Goal: Task Accomplishment & Management: Complete application form

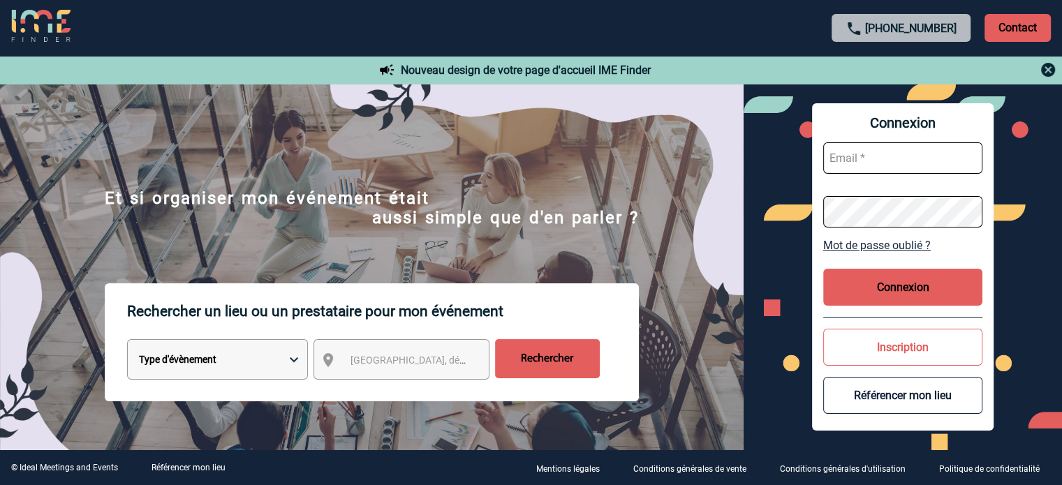
type input "[EMAIL_ADDRESS][DOMAIN_NAME]"
click at [917, 293] on button "Connexion" at bounding box center [902, 287] width 159 height 37
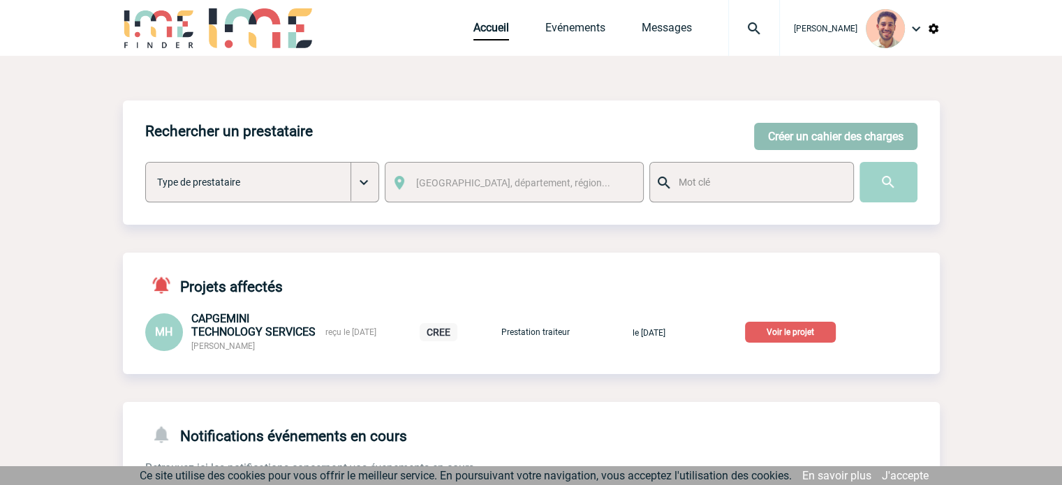
click at [820, 126] on button "Créer un cahier des charges" at bounding box center [835, 136] width 163 height 27
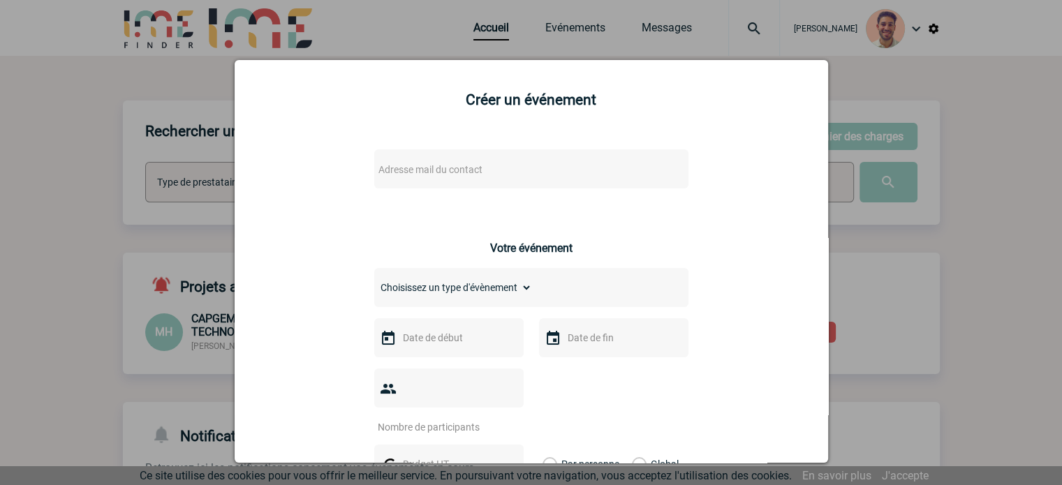
click at [465, 175] on span "Adresse mail du contact" at bounding box center [430, 169] width 104 height 11
type input "emma.pointu@yoplait.fr"
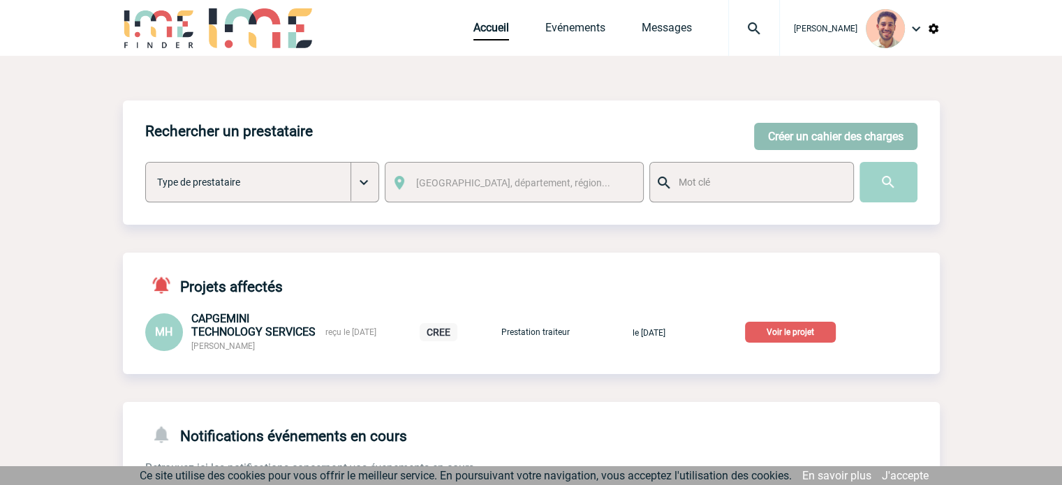
click at [827, 142] on button "Créer un cahier des charges" at bounding box center [835, 136] width 163 height 27
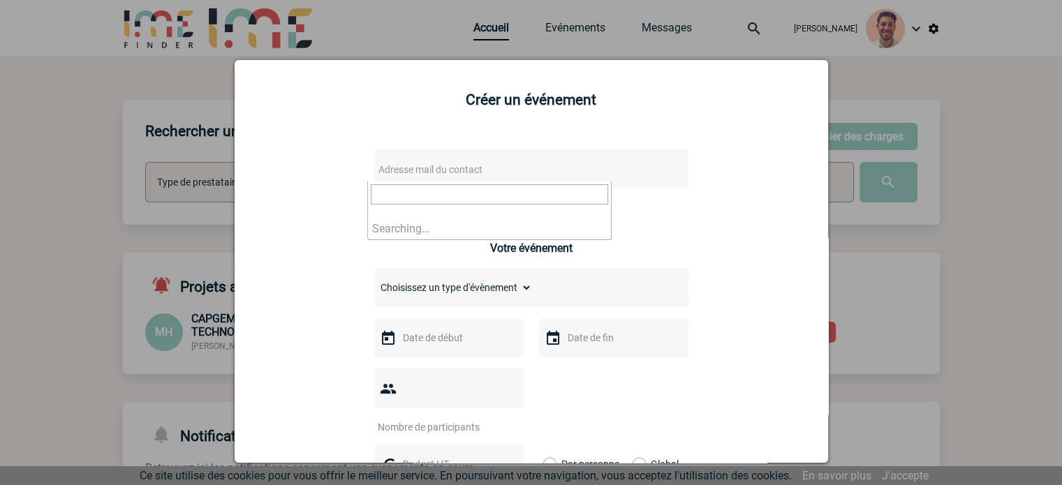
click at [399, 177] on span "Adresse mail du contact" at bounding box center [495, 170] width 244 height 20
type input "[EMAIL_ADDRESS][DOMAIN_NAME]"
drag, startPoint x: 494, startPoint y: 191, endPoint x: 279, endPoint y: 186, distance: 215.1
click at [257, 189] on body "Yanis DE CLERCQ Accueil Evénements" at bounding box center [531, 367] width 1062 height 735
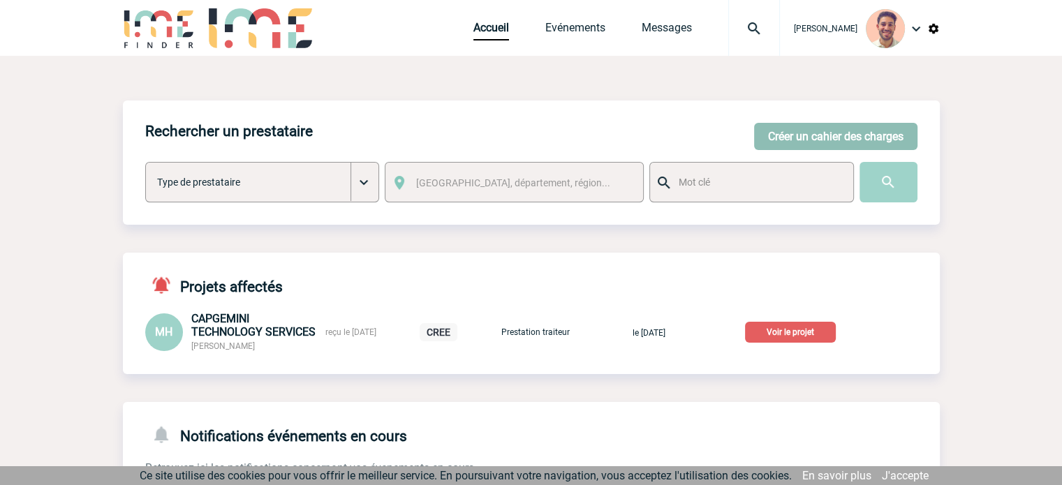
click at [820, 128] on button "Créer un cahier des charges" at bounding box center [835, 136] width 163 height 27
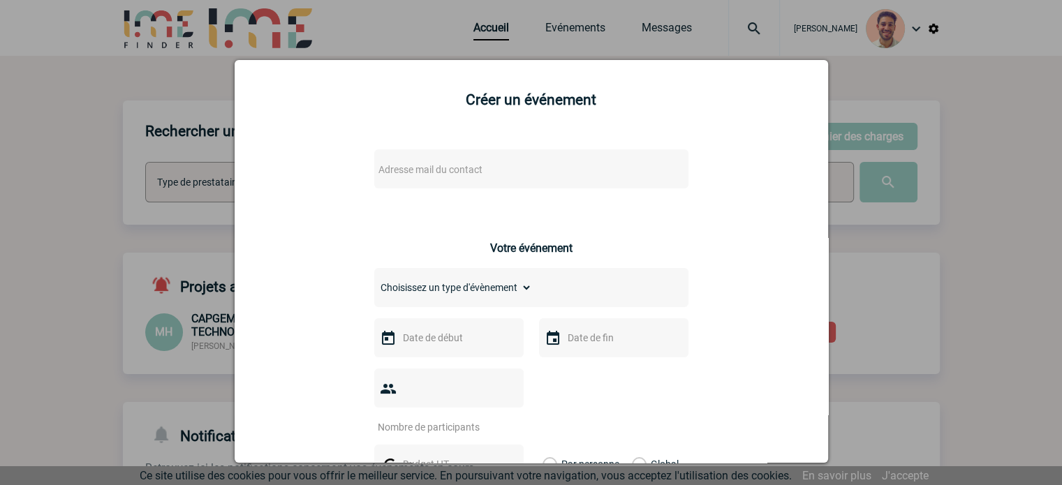
click at [390, 181] on body "Yanis DE CLERCQ Accueil Evénements" at bounding box center [531, 367] width 1062 height 735
type input "[EMAIL_ADDRESS][DOMAIN_NAME]"
drag, startPoint x: 497, startPoint y: 185, endPoint x: 288, endPoint y: 205, distance: 210.4
click at [288, 205] on body "Yanis DE CLERCQ Accueil Evénements" at bounding box center [531, 367] width 1062 height 735
paste input "[EMAIL_ADDRESS][DOMAIN_NAME]"
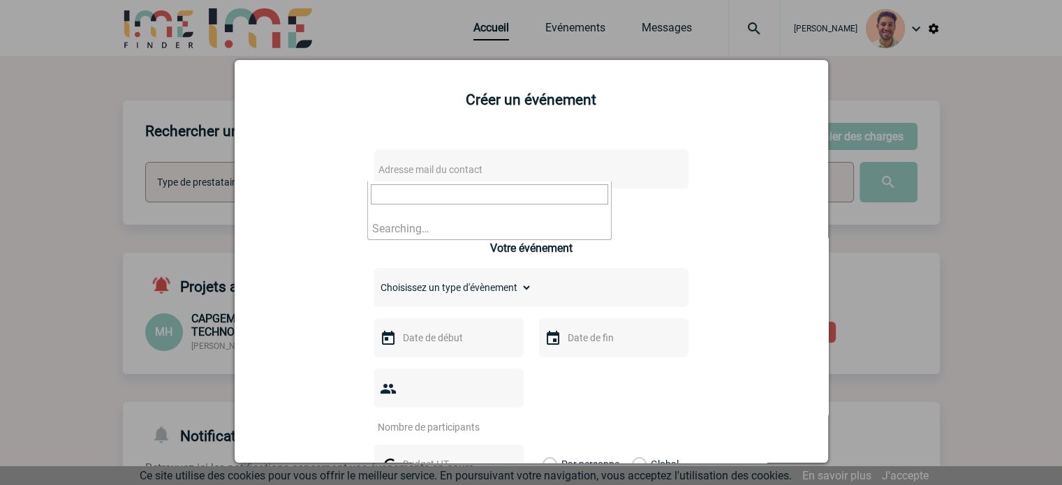
type input "[EMAIL_ADDRESS][DOMAIN_NAME]"
drag, startPoint x: 515, startPoint y: 197, endPoint x: 351, endPoint y: 195, distance: 163.4
click at [352, 196] on body "Yanis DE CLERCQ Accueil Evénements" at bounding box center [531, 367] width 1062 height 735
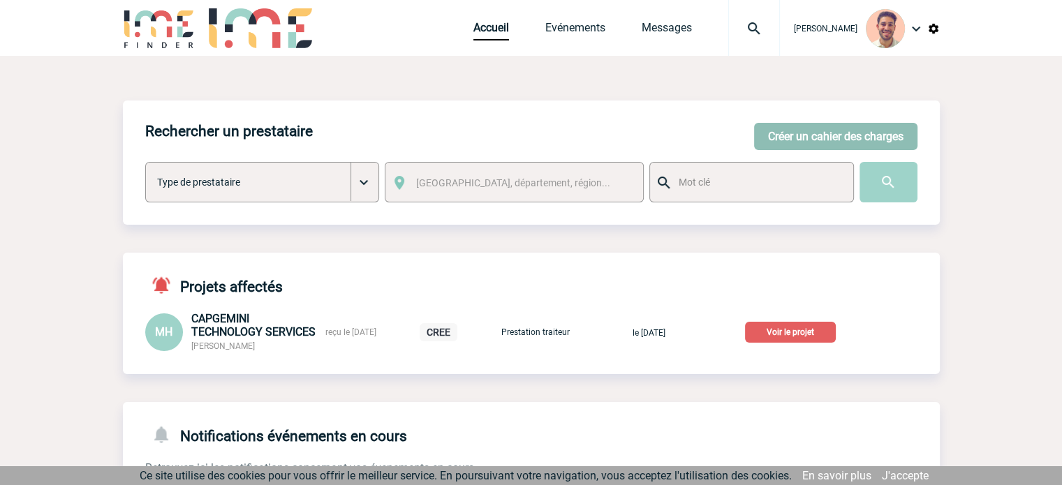
click at [789, 133] on button "Créer un cahier des charges" at bounding box center [835, 136] width 163 height 27
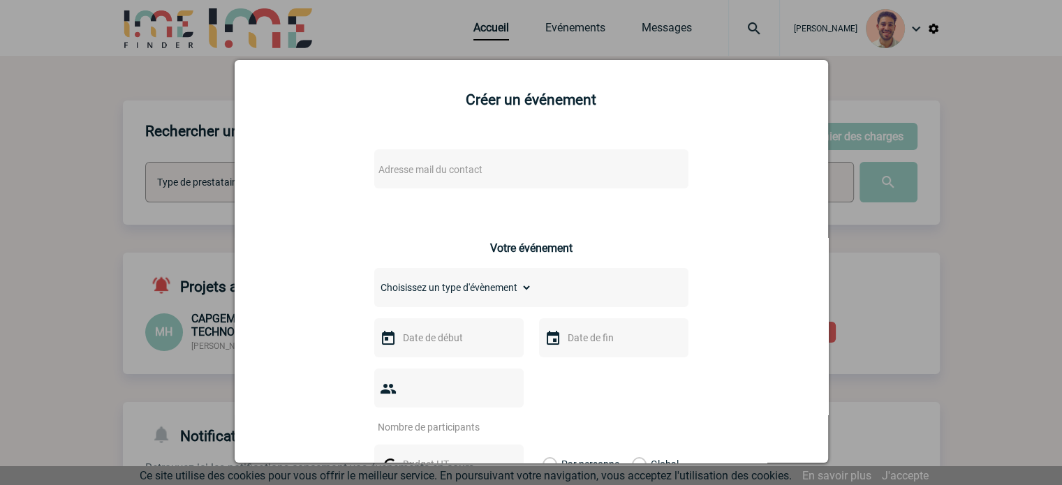
click at [408, 174] on span "Adresse mail du contact" at bounding box center [430, 169] width 104 height 11
type input "[EMAIL_ADDRESS][DOMAIN_NAME]"
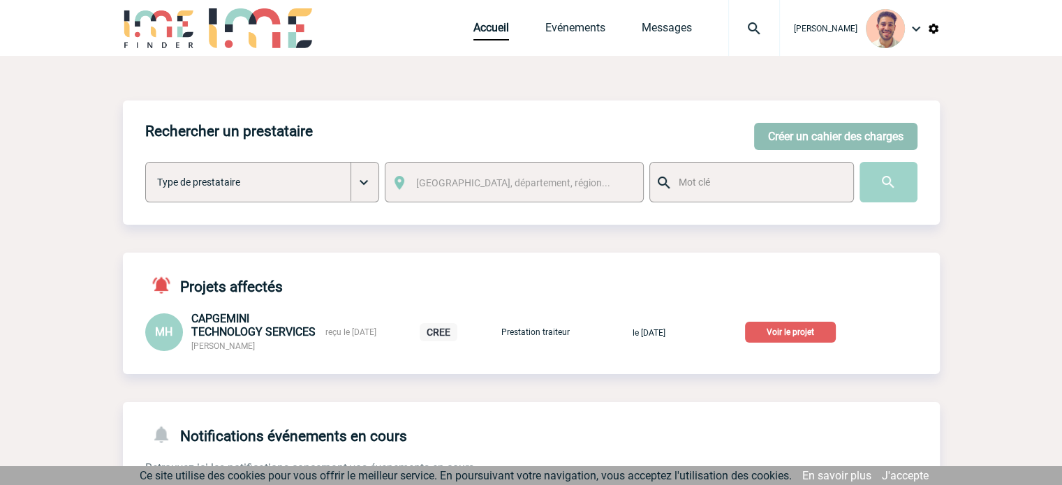
click at [781, 143] on button "Créer un cahier des charges" at bounding box center [835, 136] width 163 height 27
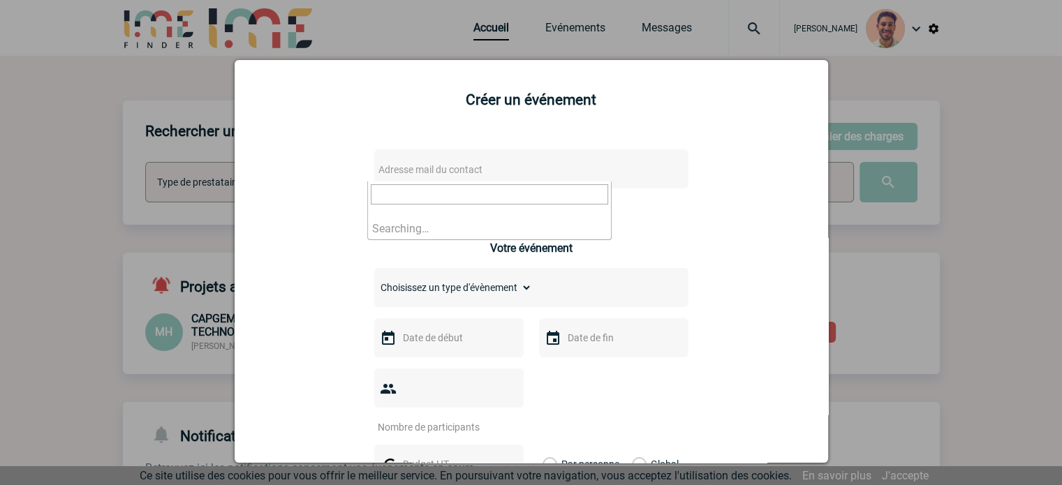
click at [450, 175] on span "Adresse mail du contact" at bounding box center [430, 169] width 104 height 11
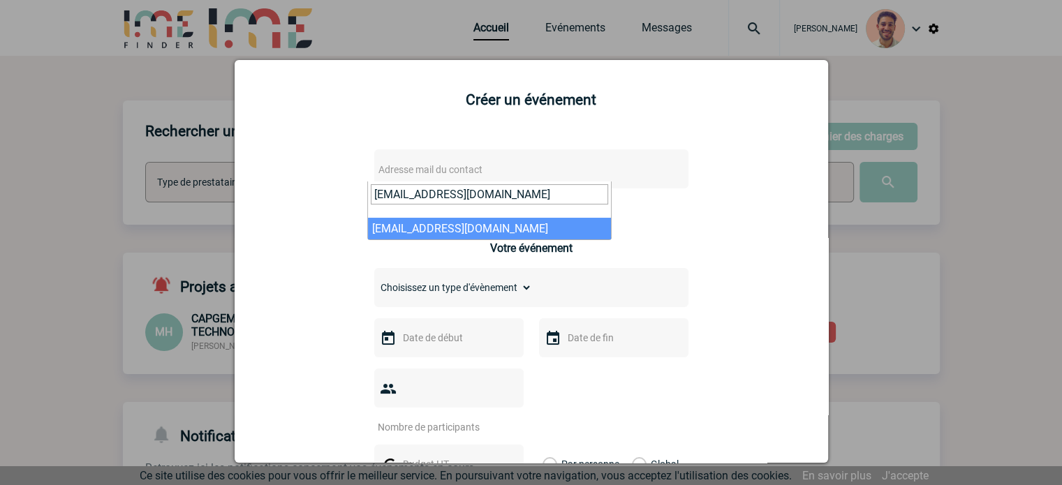
type input "emma.pointu@yoplait.fr"
select select "133026"
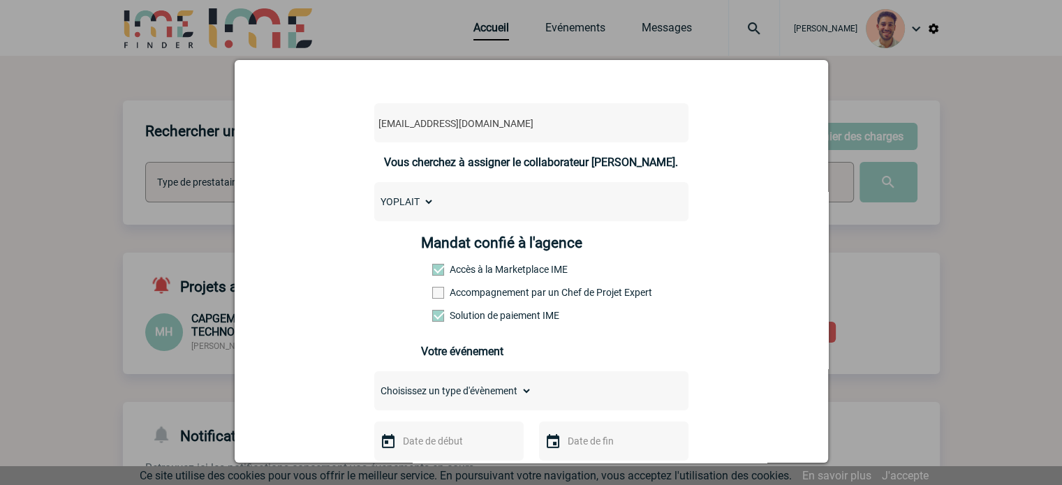
scroll to position [140, 0]
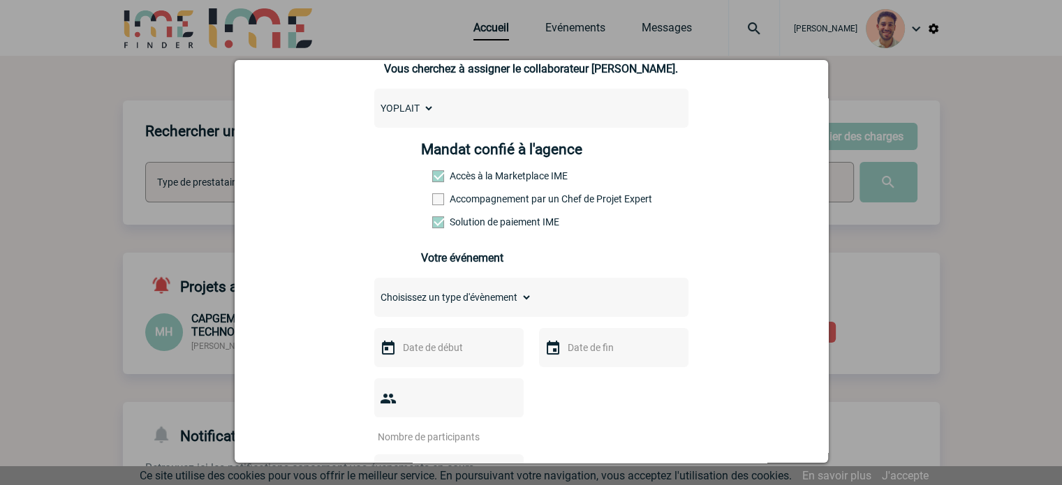
click at [464, 302] on select "Choisissez un type d'évènement Séminaire avec nuitée Séminaire sans nuitée Repa…" at bounding box center [453, 298] width 158 height 20
select select "4"
click at [374, 292] on select "Choisissez un type d'évènement Séminaire avec nuitée Séminaire sans nuitée Repa…" at bounding box center [453, 298] width 158 height 20
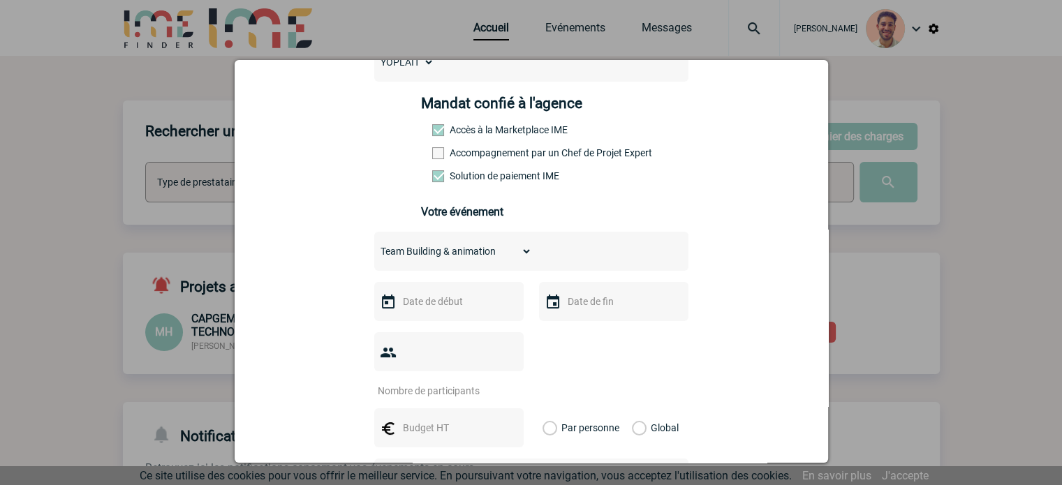
scroll to position [209, 0]
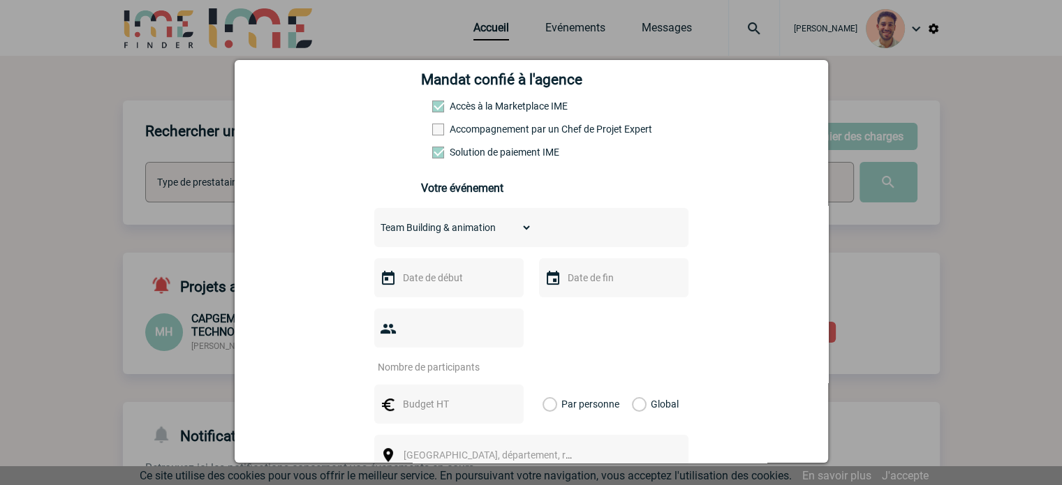
click at [436, 287] on input "text" at bounding box center [447, 278] width 96 height 18
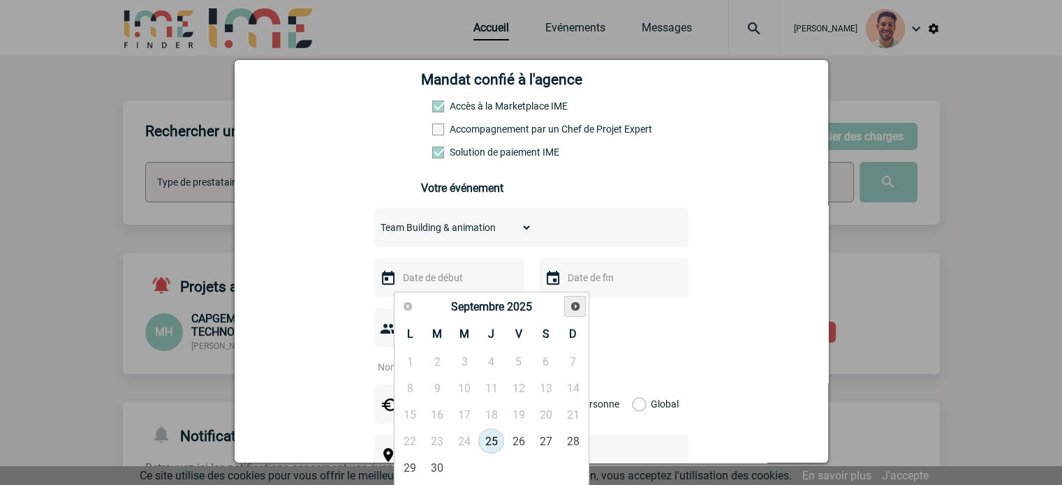
click at [570, 309] on span "Suivant" at bounding box center [575, 306] width 11 height 11
click at [571, 307] on span "Suivant" at bounding box center [575, 306] width 11 height 11
click at [490, 475] on link "27" at bounding box center [491, 467] width 26 height 25
type input "27-11-2025"
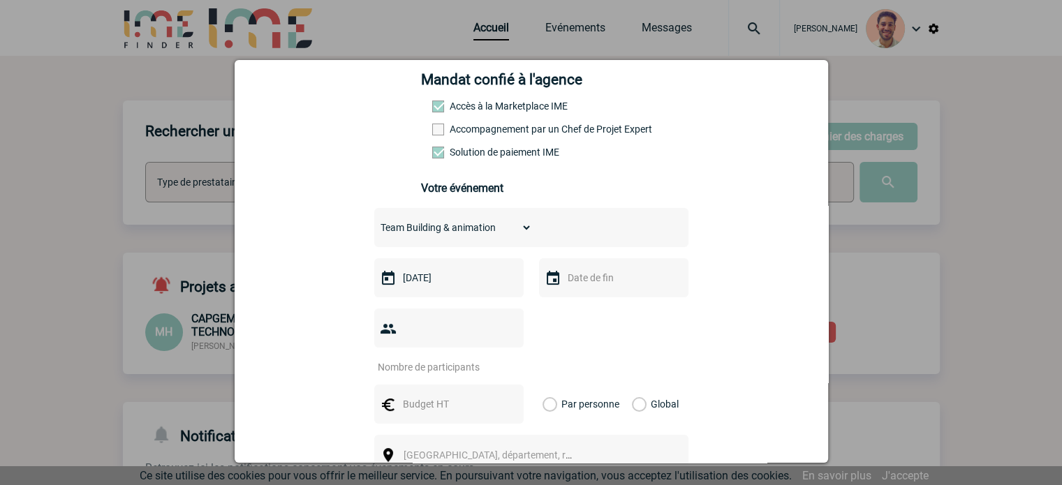
click at [405, 347] on div at bounding box center [448, 328] width 149 height 39
click at [419, 358] on input "number" at bounding box center [439, 367] width 131 height 18
type input "35"
click at [609, 341] on div "35" at bounding box center [531, 341] width 314 height 65
click at [641, 385] on label "Global" at bounding box center [636, 404] width 9 height 39
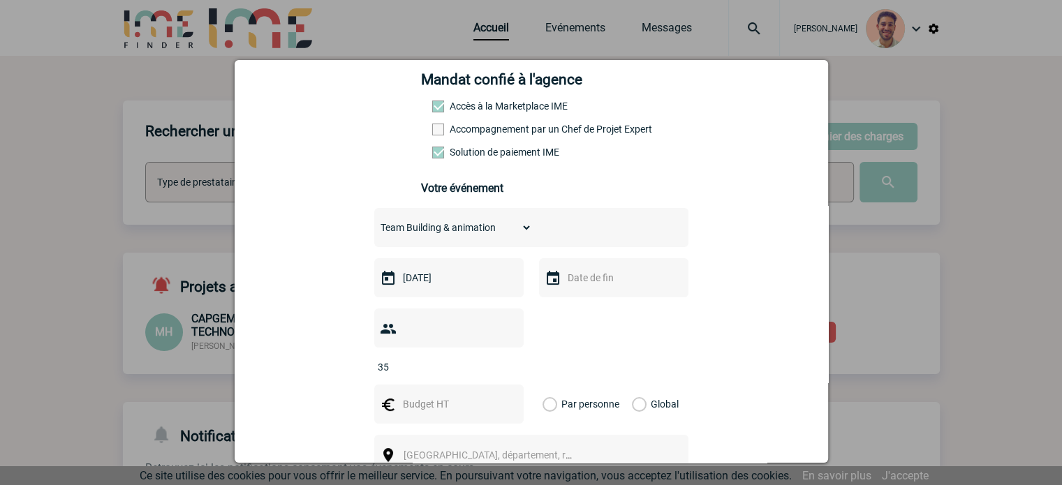
click at [0, 0] on input "Global" at bounding box center [0, 0] width 0 height 0
click at [457, 393] on div at bounding box center [448, 404] width 149 height 39
click at [455, 395] on input "text" at bounding box center [447, 404] width 96 height 18
type input "4985"
click at [455, 442] on div "Ville, département, région..." at bounding box center [531, 454] width 314 height 39
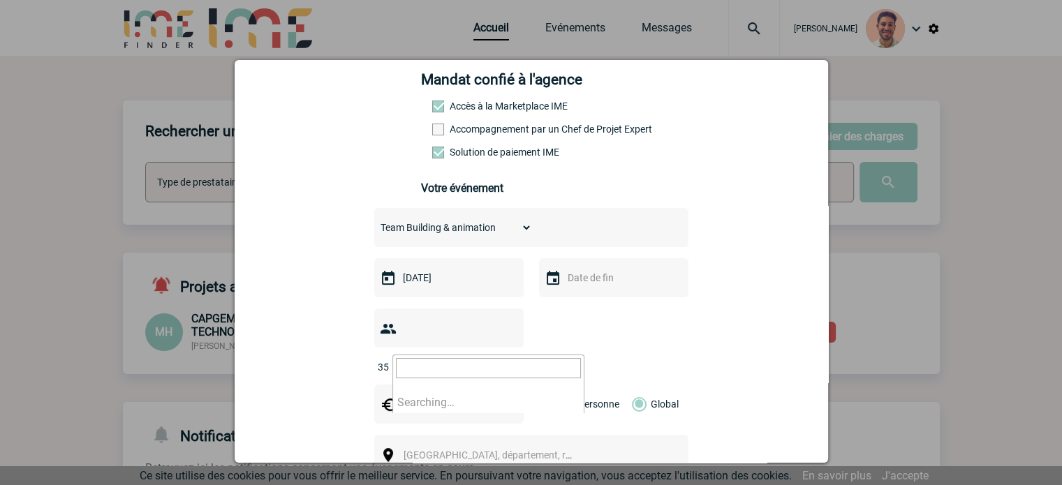
click at [451, 450] on span "Ville, département, région..." at bounding box center [501, 455] width 194 height 11
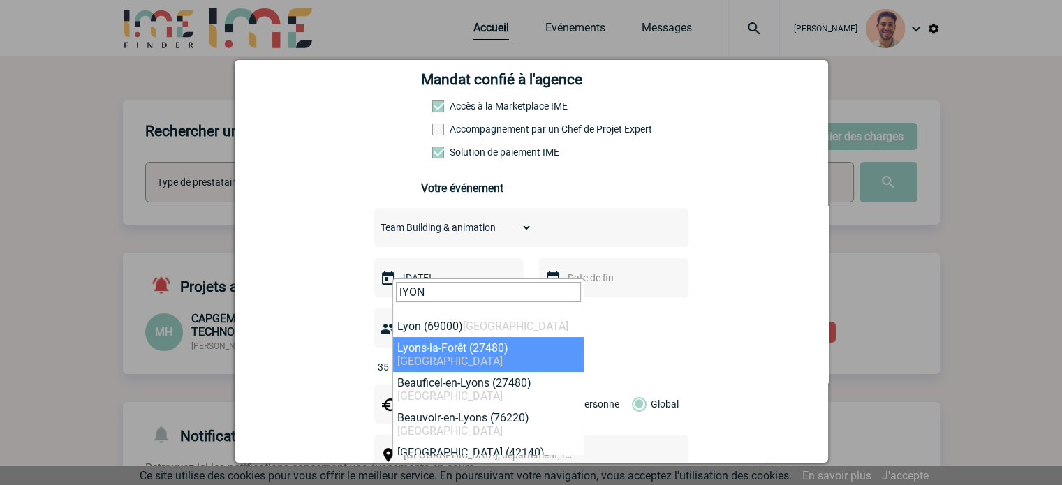
type input "lYON"
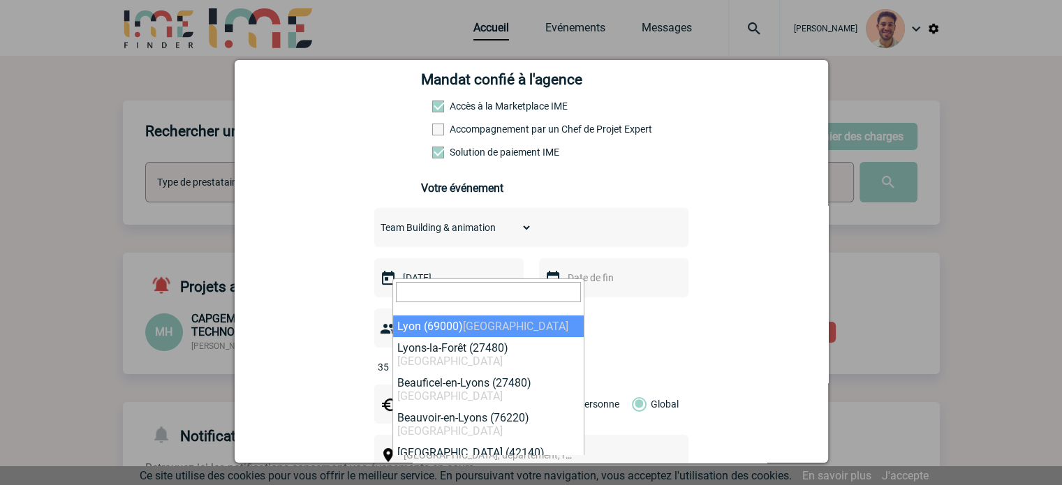
select select "36544"
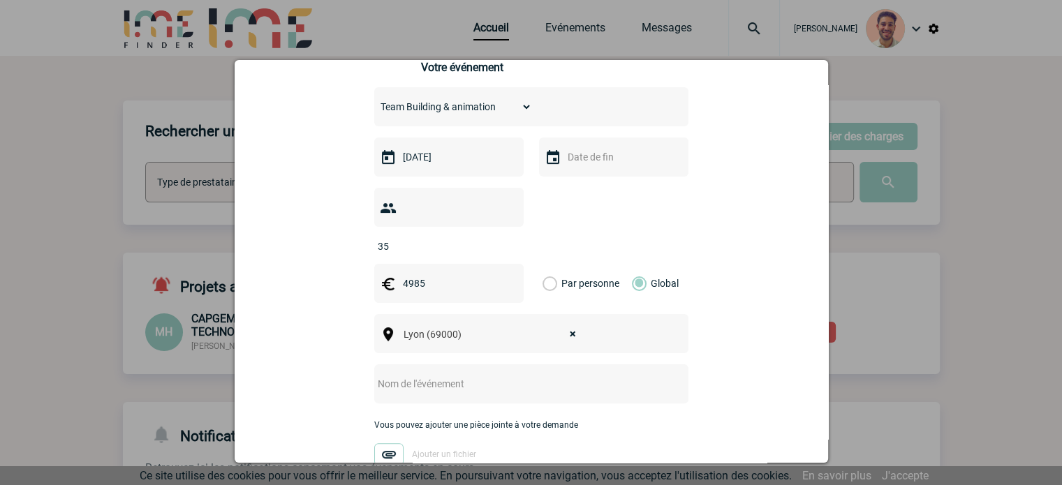
scroll to position [419, 0]
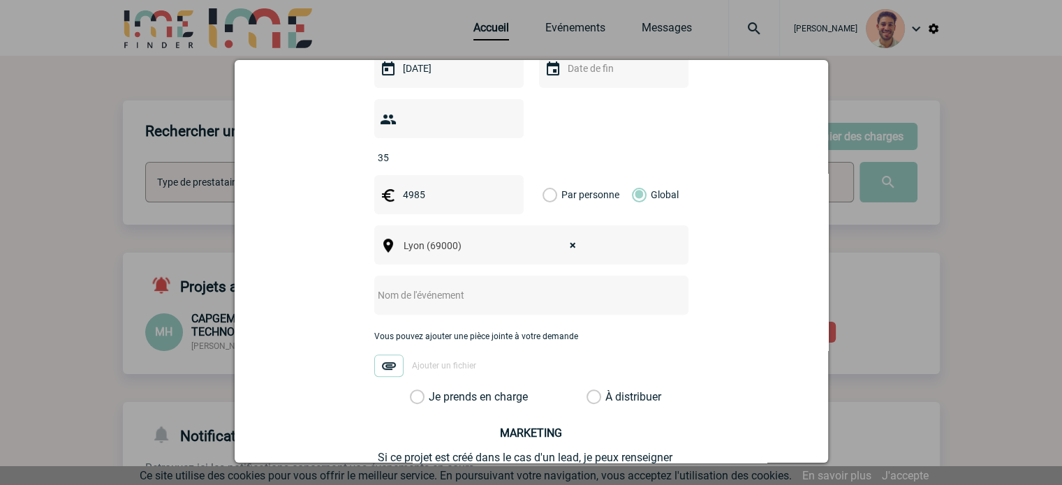
click at [560, 286] on input "text" at bounding box center [512, 295] width 277 height 18
type input "c"
click at [522, 286] on input "Centralisation -" at bounding box center [512, 295] width 277 height 18
paste input "ECHO VOYAGE"
click at [626, 286] on input "Centralisation - ECHO VOYAGE" at bounding box center [512, 295] width 277 height 18
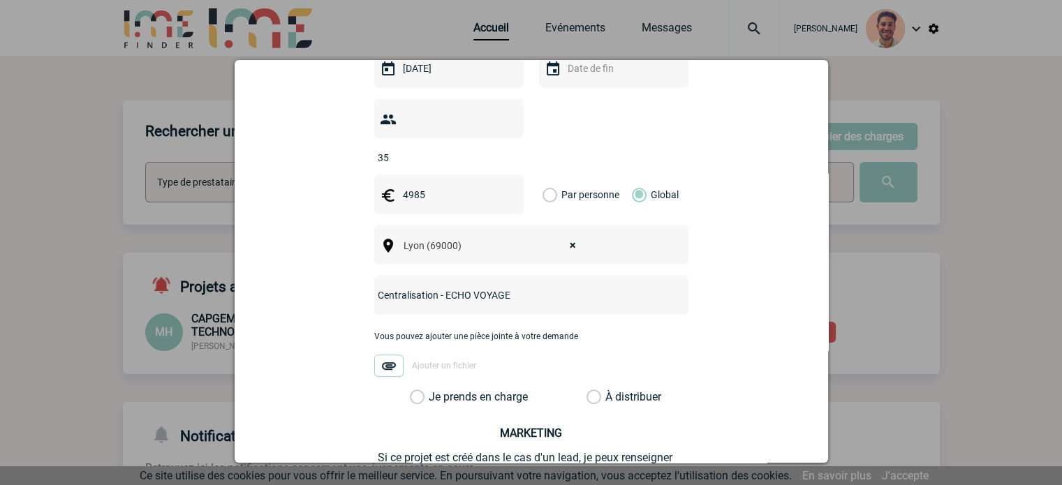
paste input "Challenge Tour du Monde""
drag, startPoint x: 415, startPoint y: 377, endPoint x: 466, endPoint y: 354, distance: 55.9
click at [415, 390] on label "Je prends en charge" at bounding box center [422, 397] width 24 height 14
click at [0, 0] on input "Je prends en charge" at bounding box center [0, 0] width 0 height 0
click at [619, 283] on div "Centralisation - ECHO VOYAGE Challenge Tour du Monde"" at bounding box center [531, 295] width 314 height 39
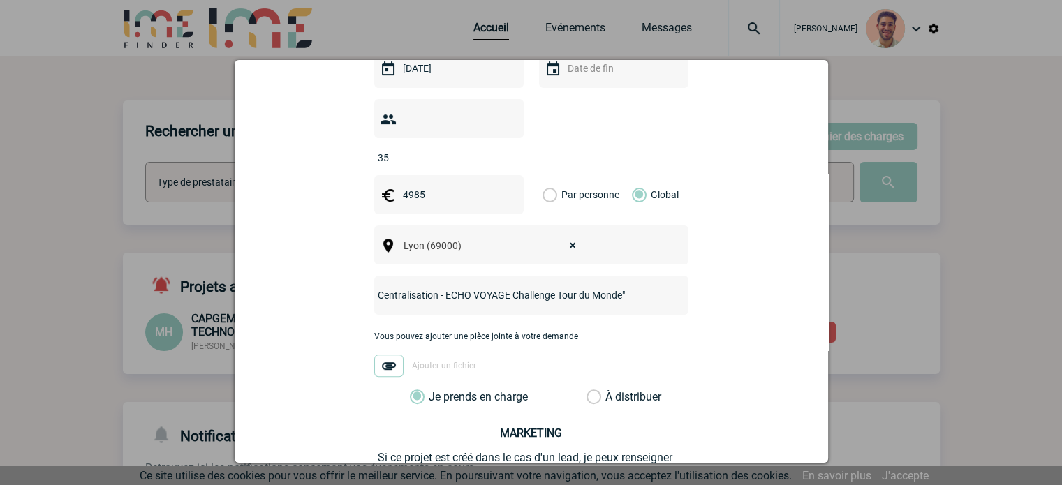
click at [628, 286] on input "Centralisation - ECHO VOYAGE Challenge Tour du Monde"" at bounding box center [512, 295] width 277 height 18
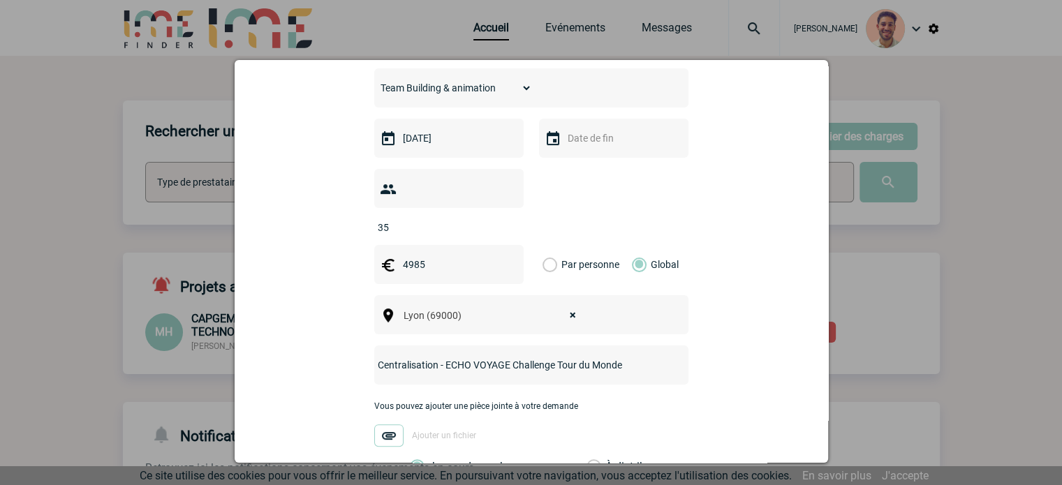
scroll to position [543, 0]
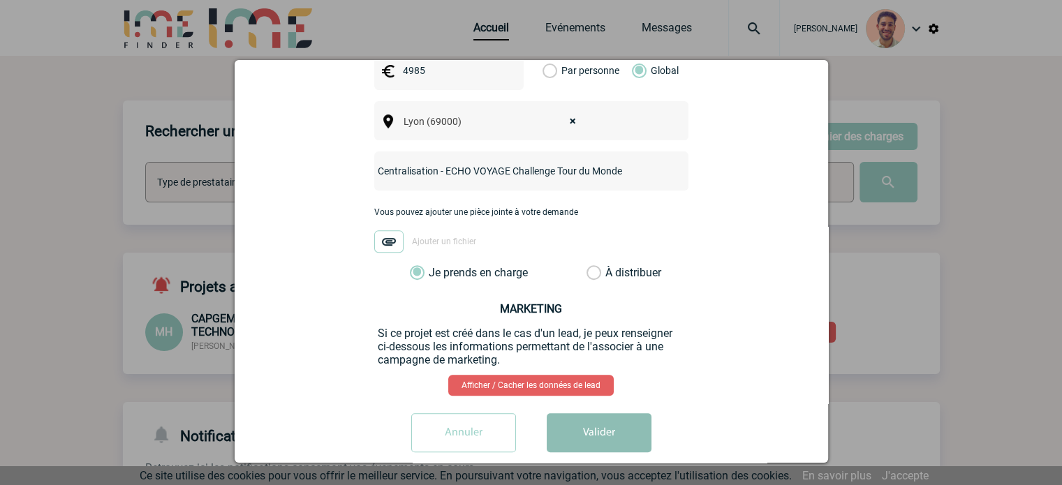
type input "Centralisation - ECHO VOYAGE Challenge Tour du Monde"
click at [619, 413] on button "Valider" at bounding box center [599, 432] width 105 height 39
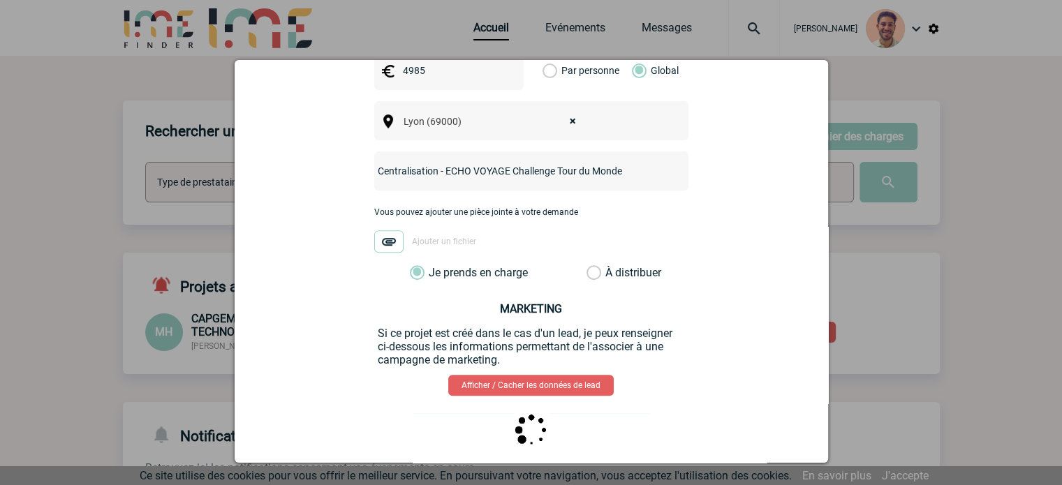
scroll to position [0, 0]
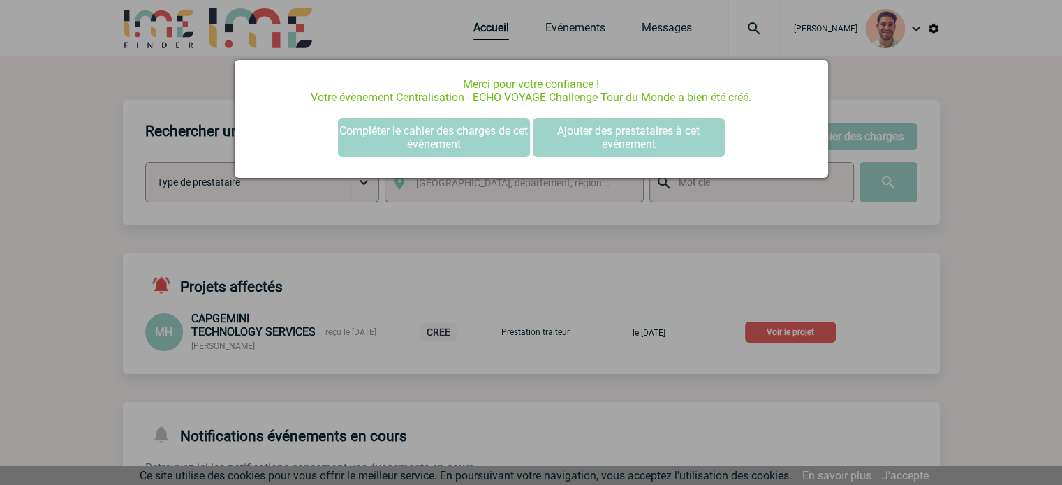
click at [626, 45] on div at bounding box center [531, 242] width 1062 height 485
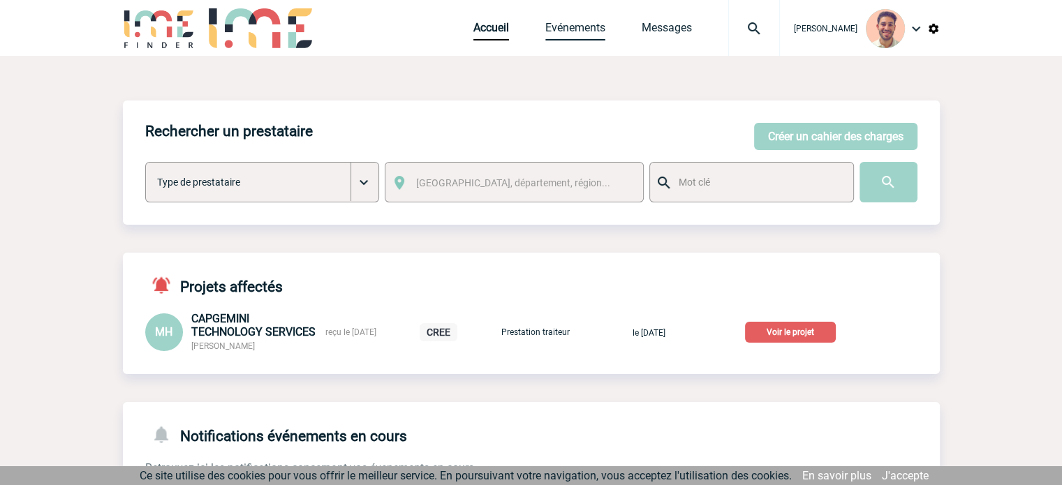
click at [552, 22] on link "Evénements" at bounding box center [575, 31] width 60 height 20
click at [561, 27] on link "Evénements" at bounding box center [575, 31] width 60 height 20
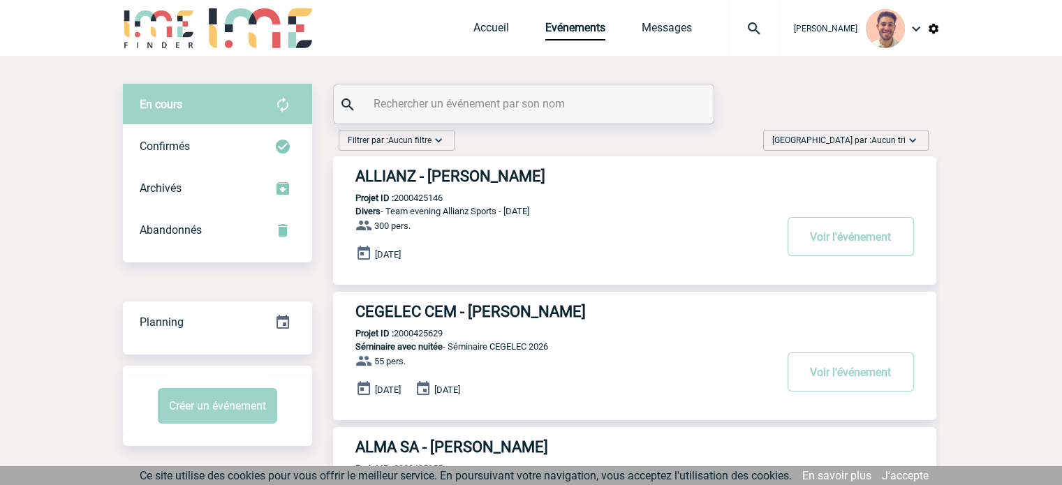
click at [444, 115] on div at bounding box center [524, 103] width 380 height 39
click at [441, 110] on input "text" at bounding box center [525, 104] width 311 height 20
paste input "2000425723"
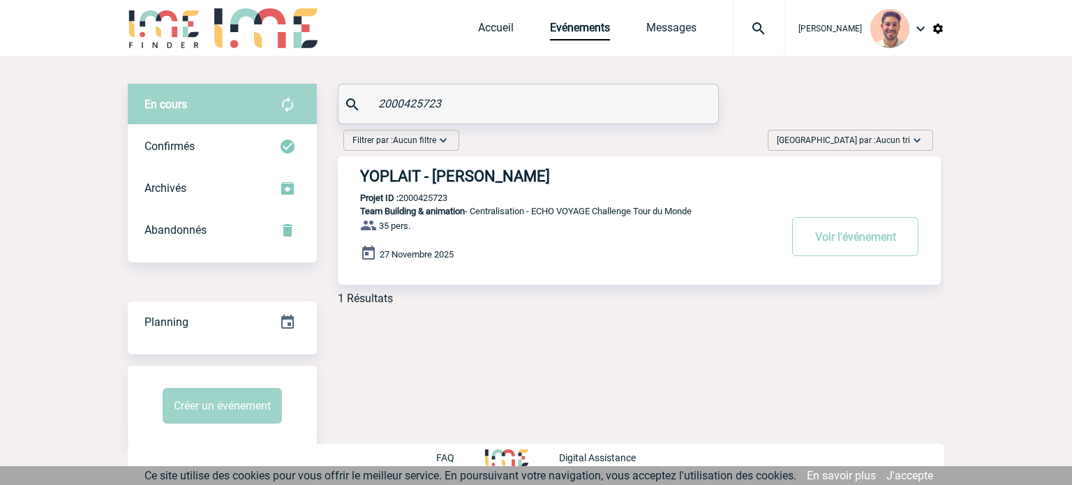
type input "2000425723"
click at [464, 174] on h3 "YOPLAIT - Emma POINTU" at bounding box center [569, 176] width 419 height 17
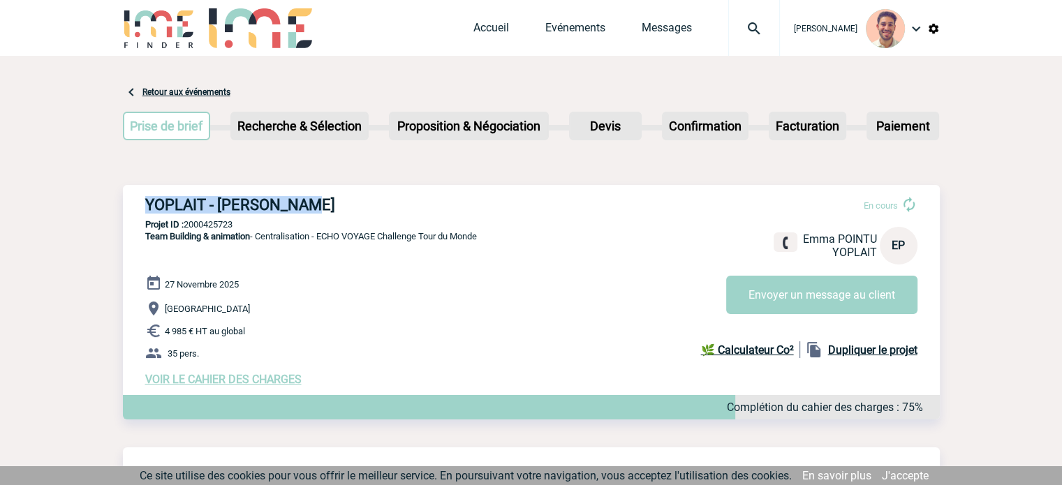
drag, startPoint x: 251, startPoint y: 200, endPoint x: 148, endPoint y: 197, distance: 103.4
click at [148, 197] on h3 "YOPLAIT - [PERSON_NAME]" at bounding box center [354, 204] width 419 height 17
copy h3 "YOPLAIT - [PERSON_NAME]"
drag, startPoint x: 200, startPoint y: 235, endPoint x: 216, endPoint y: 235, distance: 16.8
click at [200, 235] on span "Team Building & animation" at bounding box center [197, 236] width 105 height 10
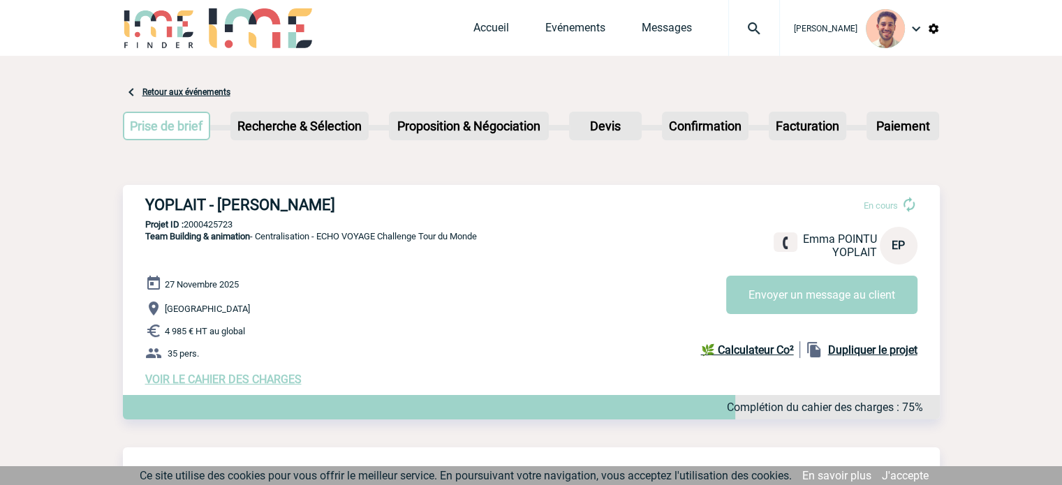
drag, startPoint x: 240, startPoint y: 223, endPoint x: 186, endPoint y: 228, distance: 54.7
click at [186, 227] on p "Projet ID : 2000425723" at bounding box center [531, 224] width 817 height 10
copy p "2000425723"
